Goal: Information Seeking & Learning: Check status

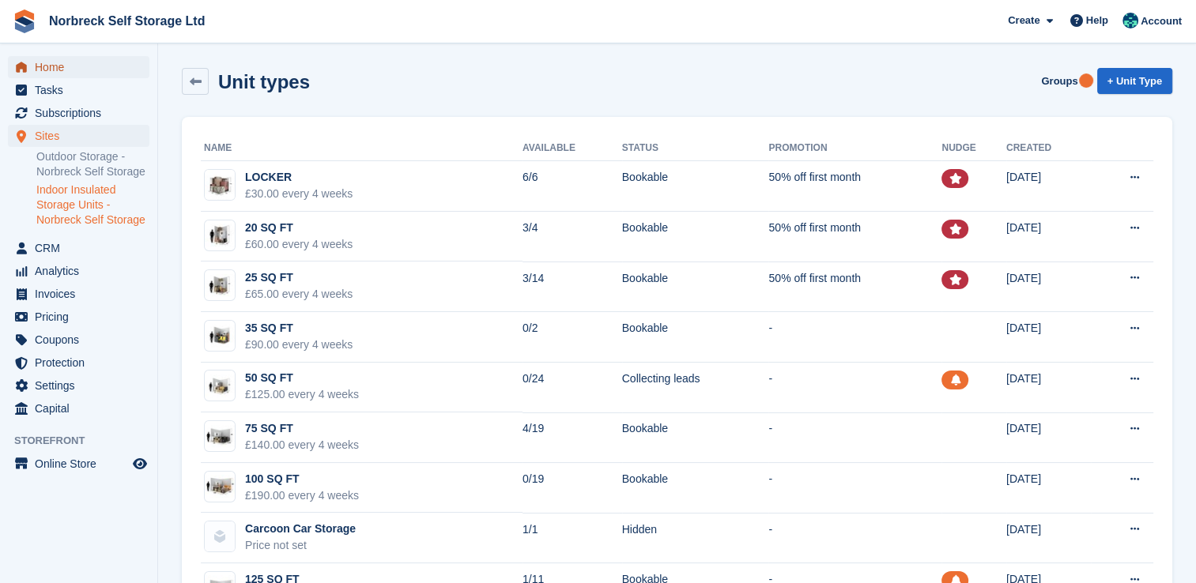
click at [24, 59] on span "menu" at bounding box center [21, 67] width 19 height 19
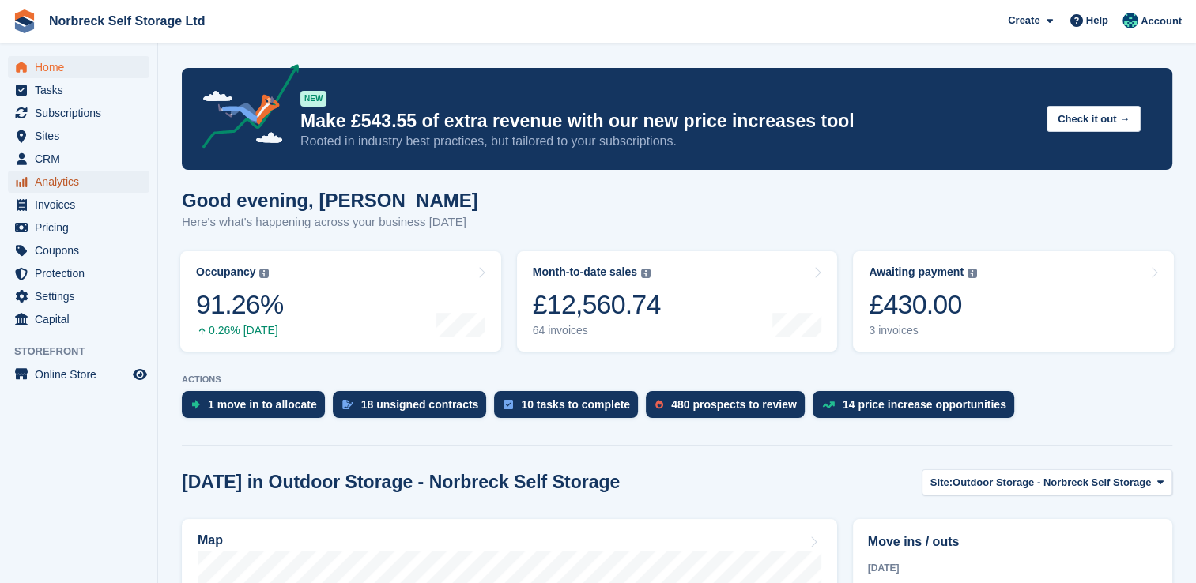
click at [42, 178] on span "Analytics" at bounding box center [82, 182] width 95 height 22
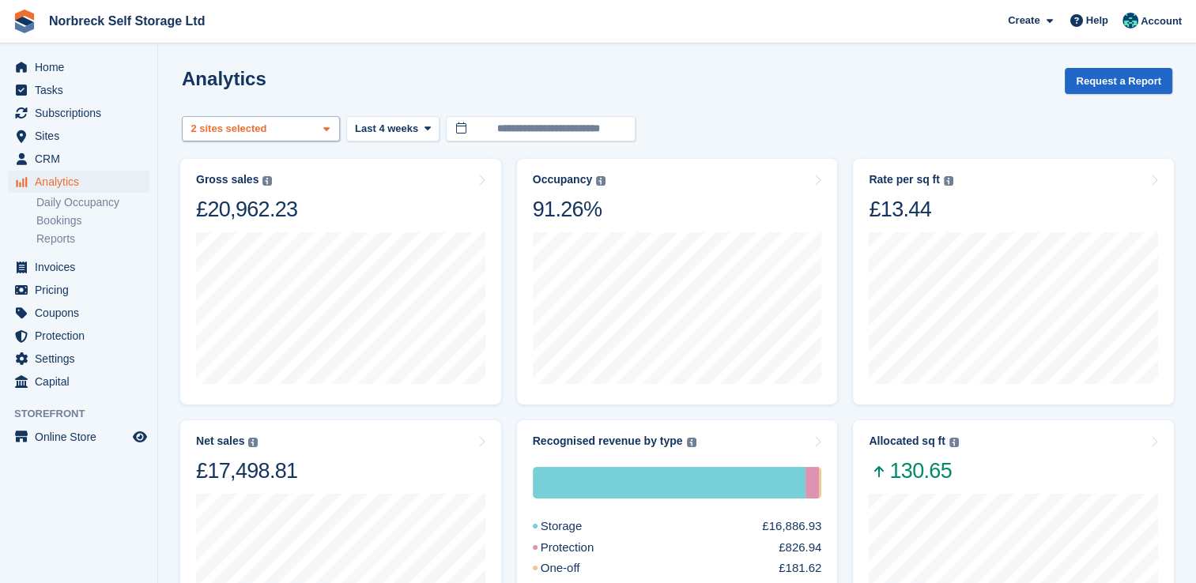
click at [331, 130] on span at bounding box center [326, 129] width 13 height 13
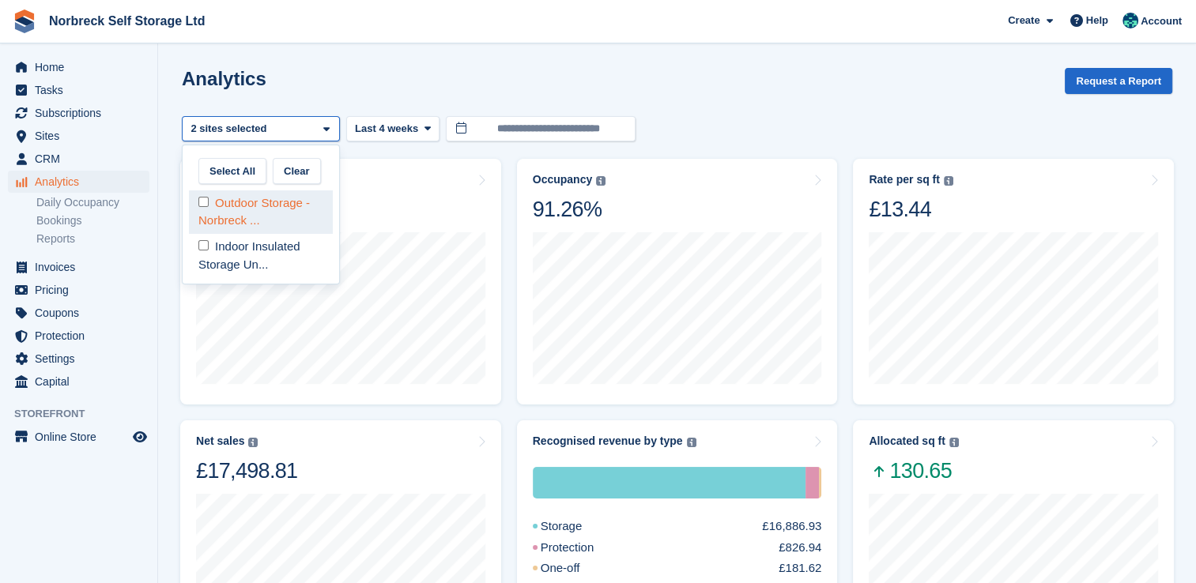
click at [307, 222] on div "Outdoor Storage - Norbreck ..." at bounding box center [261, 211] width 144 height 43
select select "****"
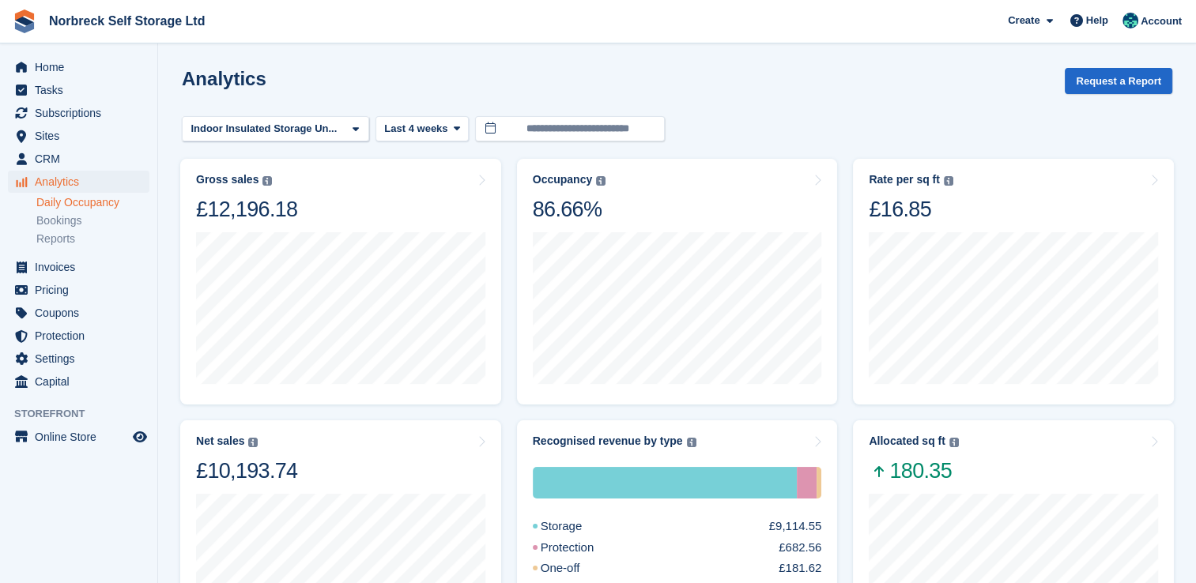
click at [82, 205] on link "Daily Occupancy" at bounding box center [92, 202] width 113 height 15
